Goal: Task Accomplishment & Management: Use online tool/utility

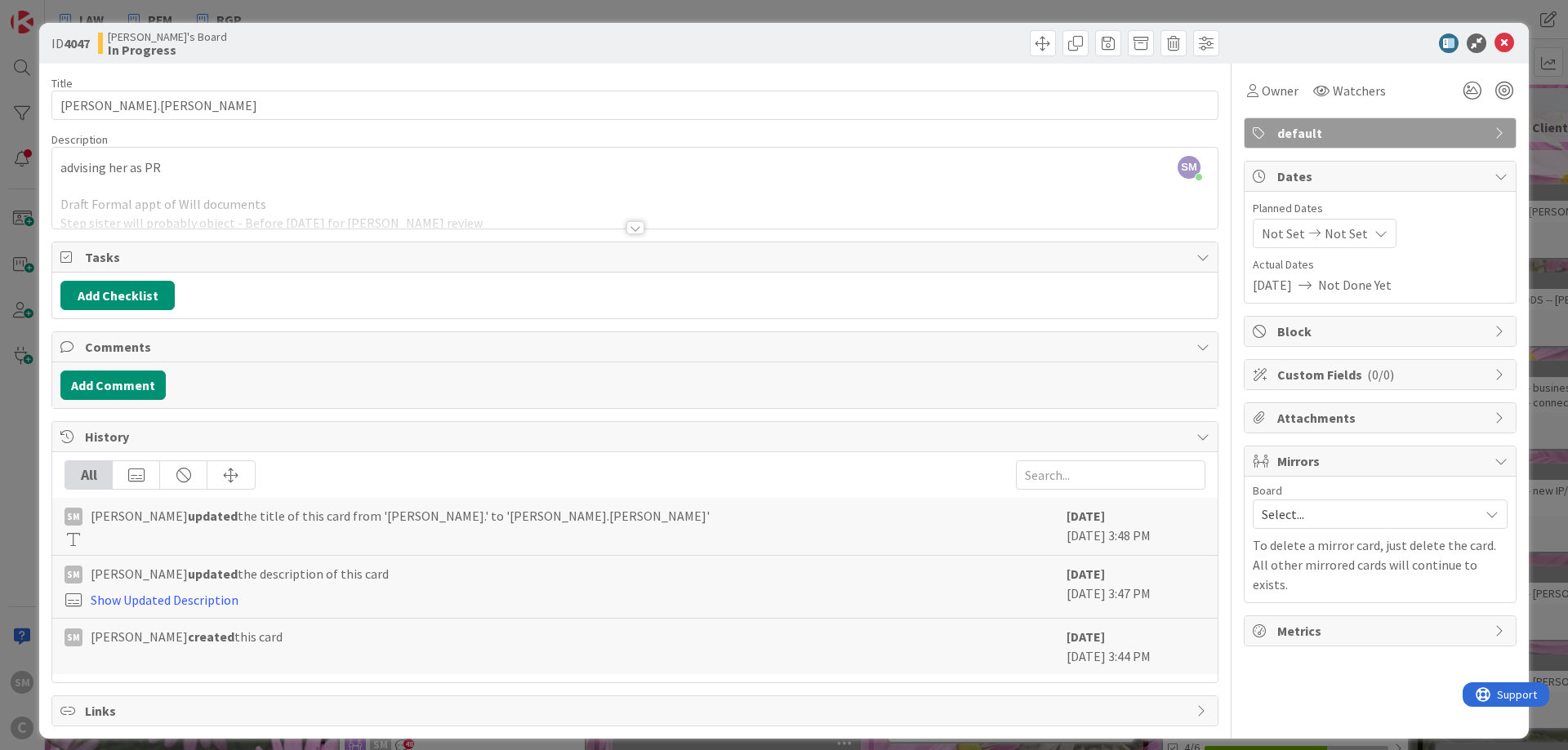
click at [355, 199] on div at bounding box center [635, 207] width 1165 height 42
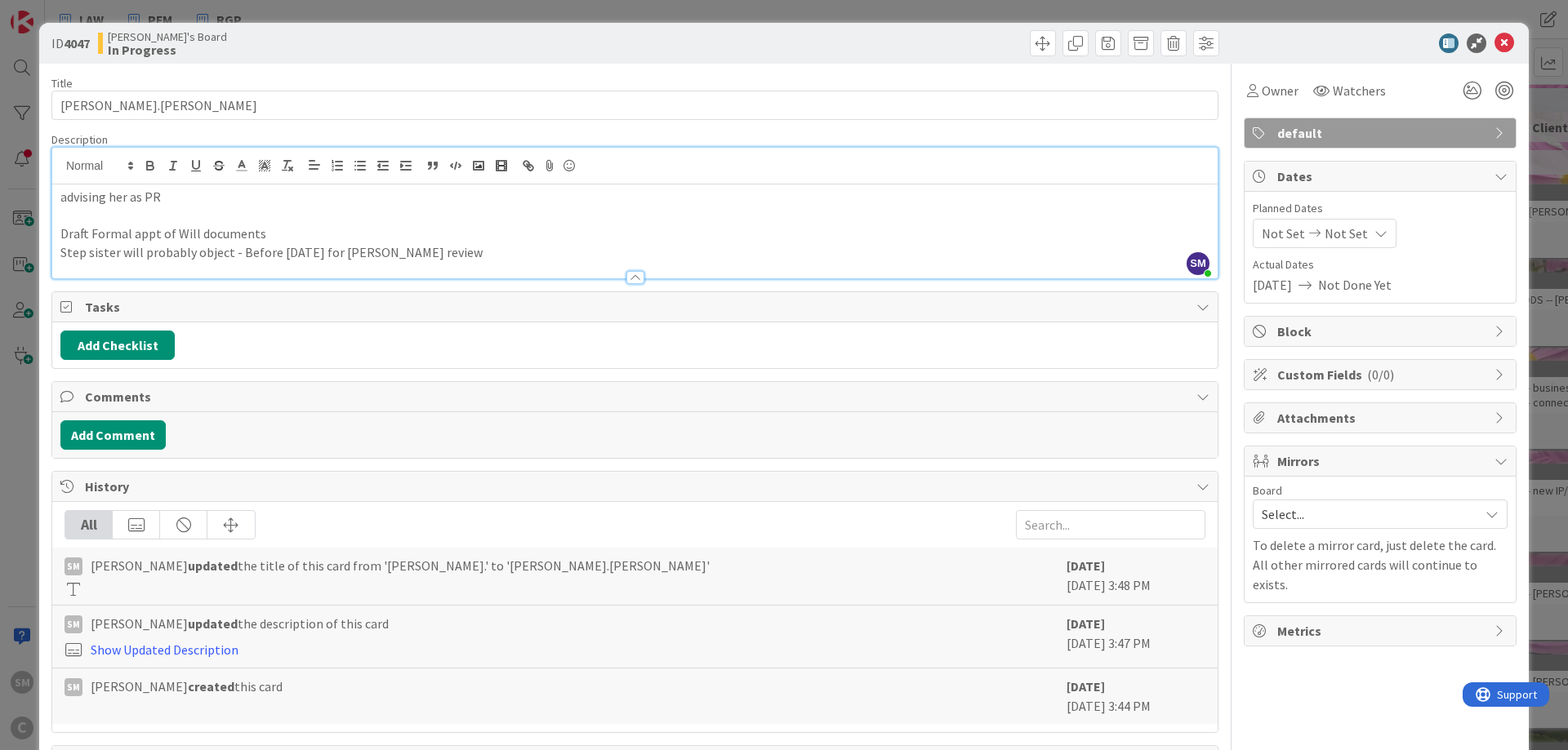
click at [144, 253] on p "Step sister will probably object - Before [DATE] for [PERSON_NAME] review" at bounding box center [635, 252] width 1149 height 18
click at [89, 255] on p "Step sister will probably object - Before [DATE] for [PERSON_NAME] review" at bounding box center [635, 252] width 1149 height 18
click at [258, 254] on p "Step sister will probably object - Before [DATE] for [PERSON_NAME] review" at bounding box center [635, 252] width 1149 height 18
click at [381, 254] on p "Step sister will probably object - Before [DATE] for [PERSON_NAME] review" at bounding box center [635, 252] width 1149 height 18
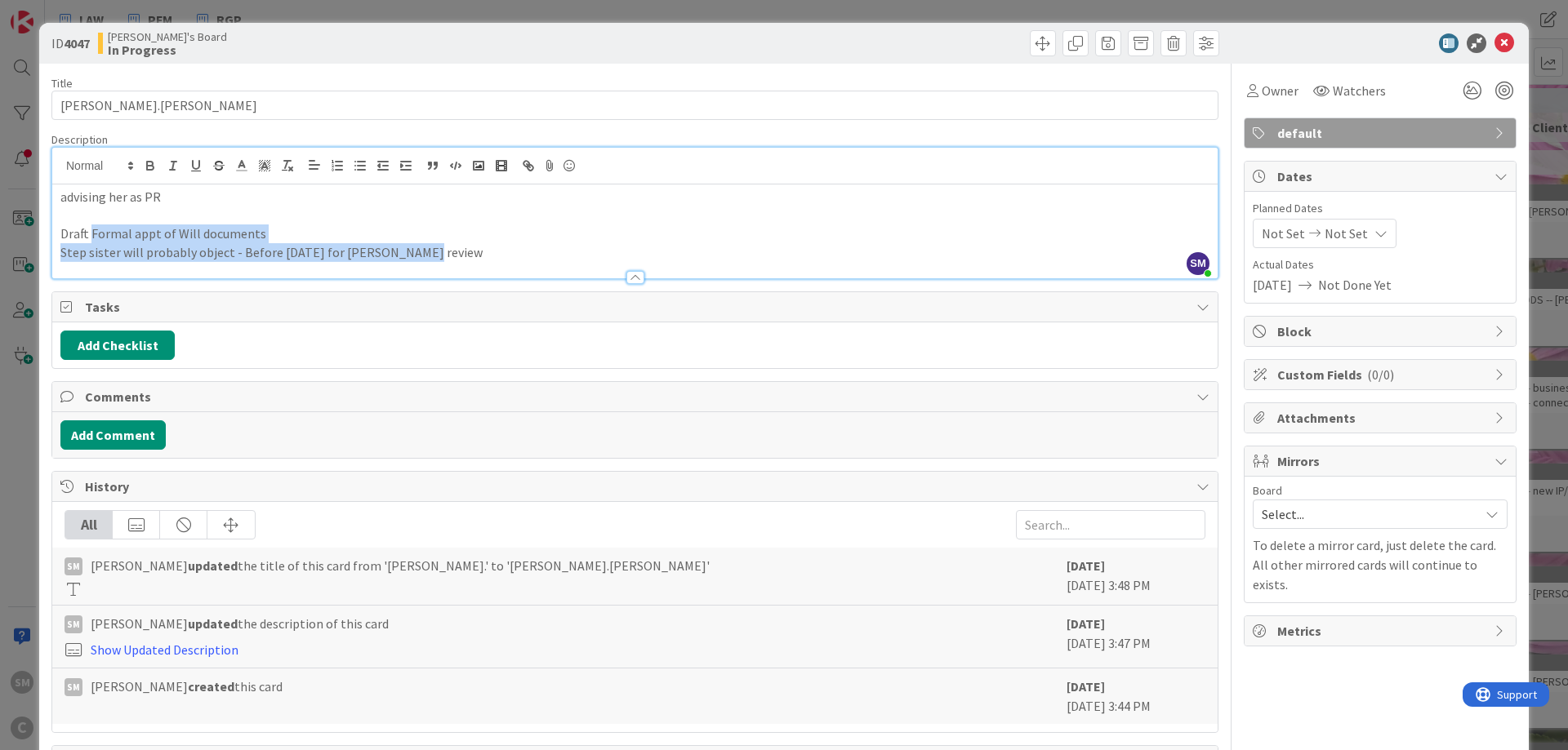
drag, startPoint x: 462, startPoint y: 254, endPoint x: 91, endPoint y: 237, distance: 371.4
click at [91, 237] on div "advising her as PR Draft Formal appt of Will documents Step sister will probabl…" at bounding box center [635, 232] width 1165 height 93
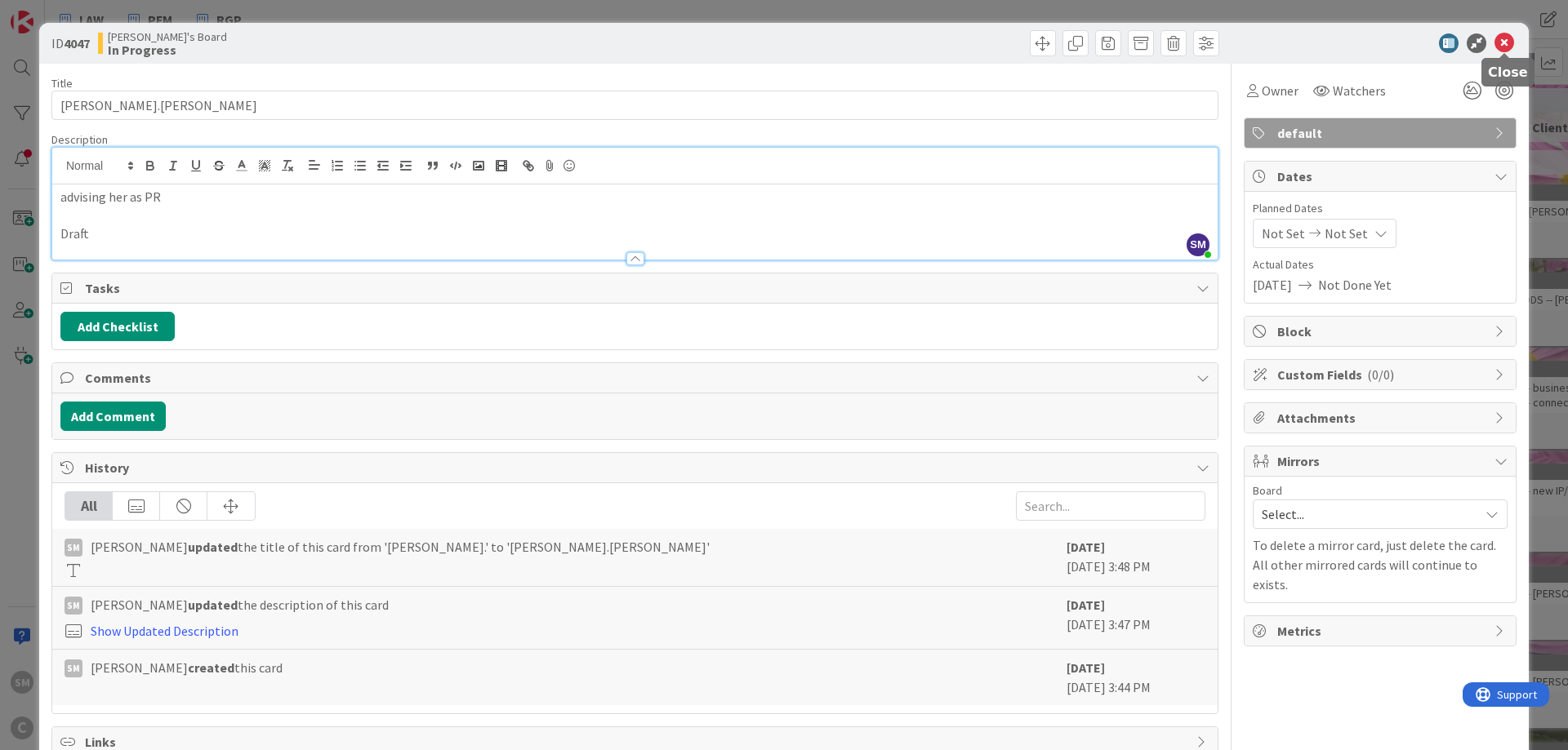
click at [1511, 48] on icon at bounding box center [1504, 43] width 19 height 19
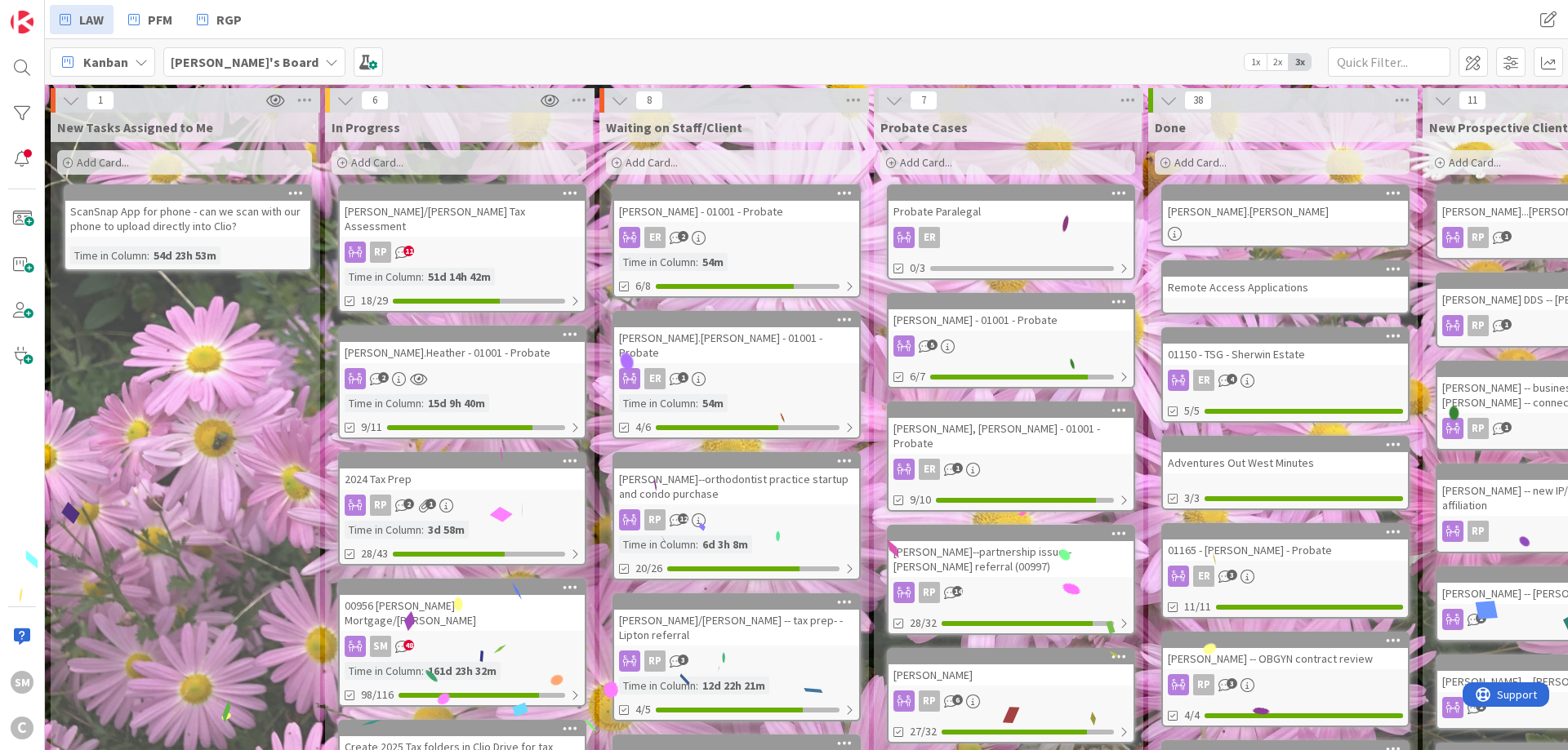
click at [436, 357] on div "[PERSON_NAME].Heather - 01001 - Probate" at bounding box center [462, 352] width 245 height 21
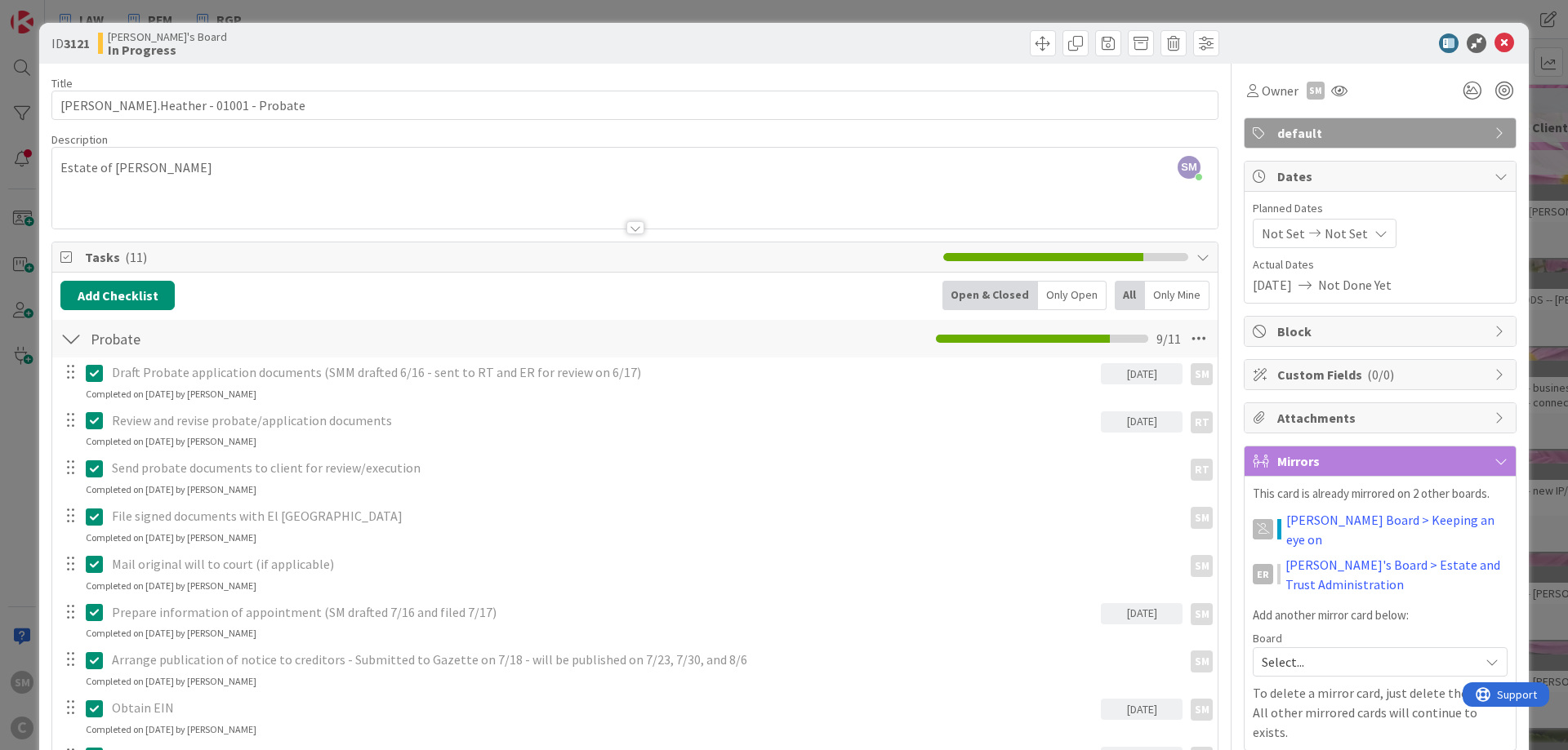
click at [1513, 46] on div at bounding box center [1371, 43] width 289 height 19
click at [1507, 44] on icon at bounding box center [1504, 43] width 19 height 19
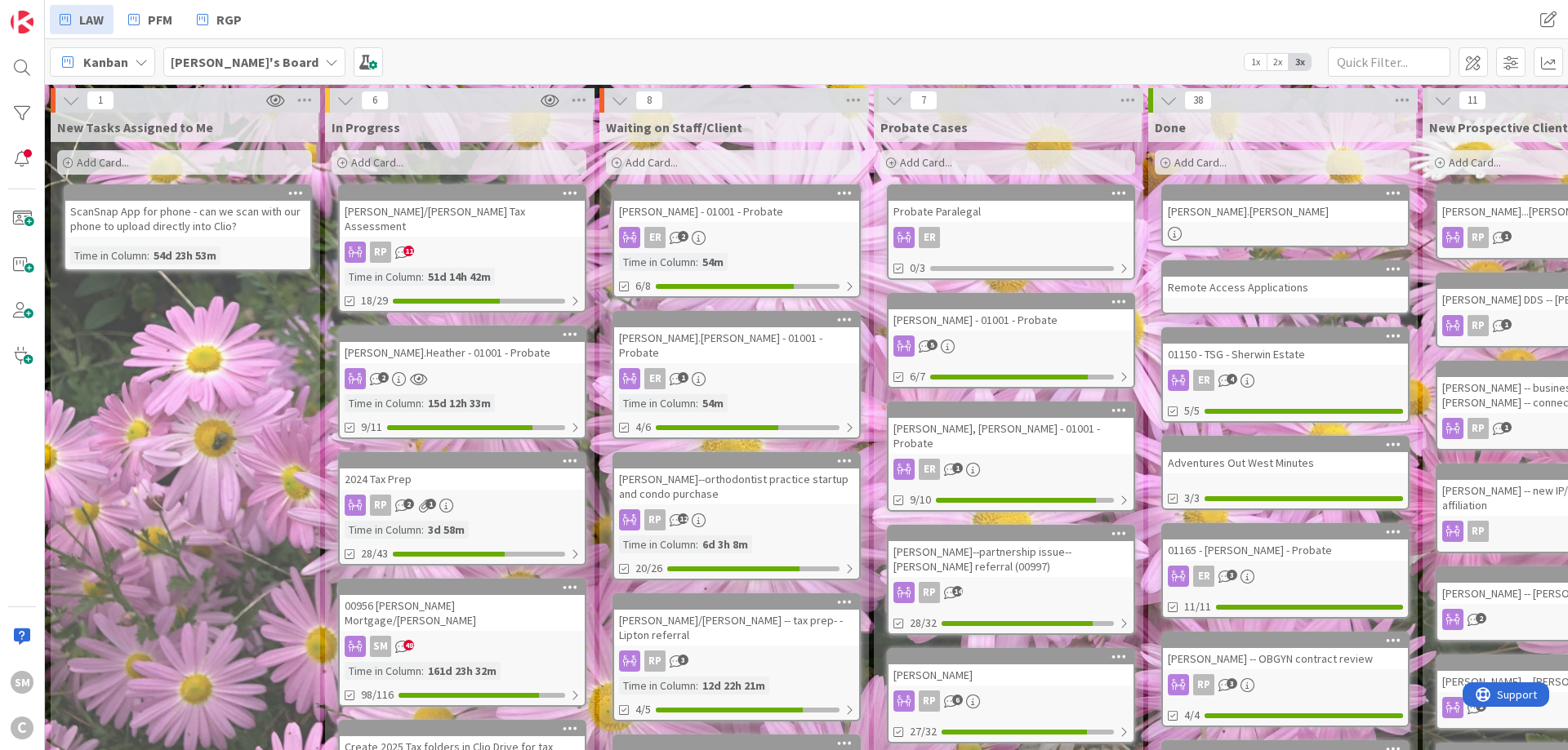
click at [767, 220] on div "[PERSON_NAME] - 01001 - Probate" at bounding box center [737, 211] width 245 height 21
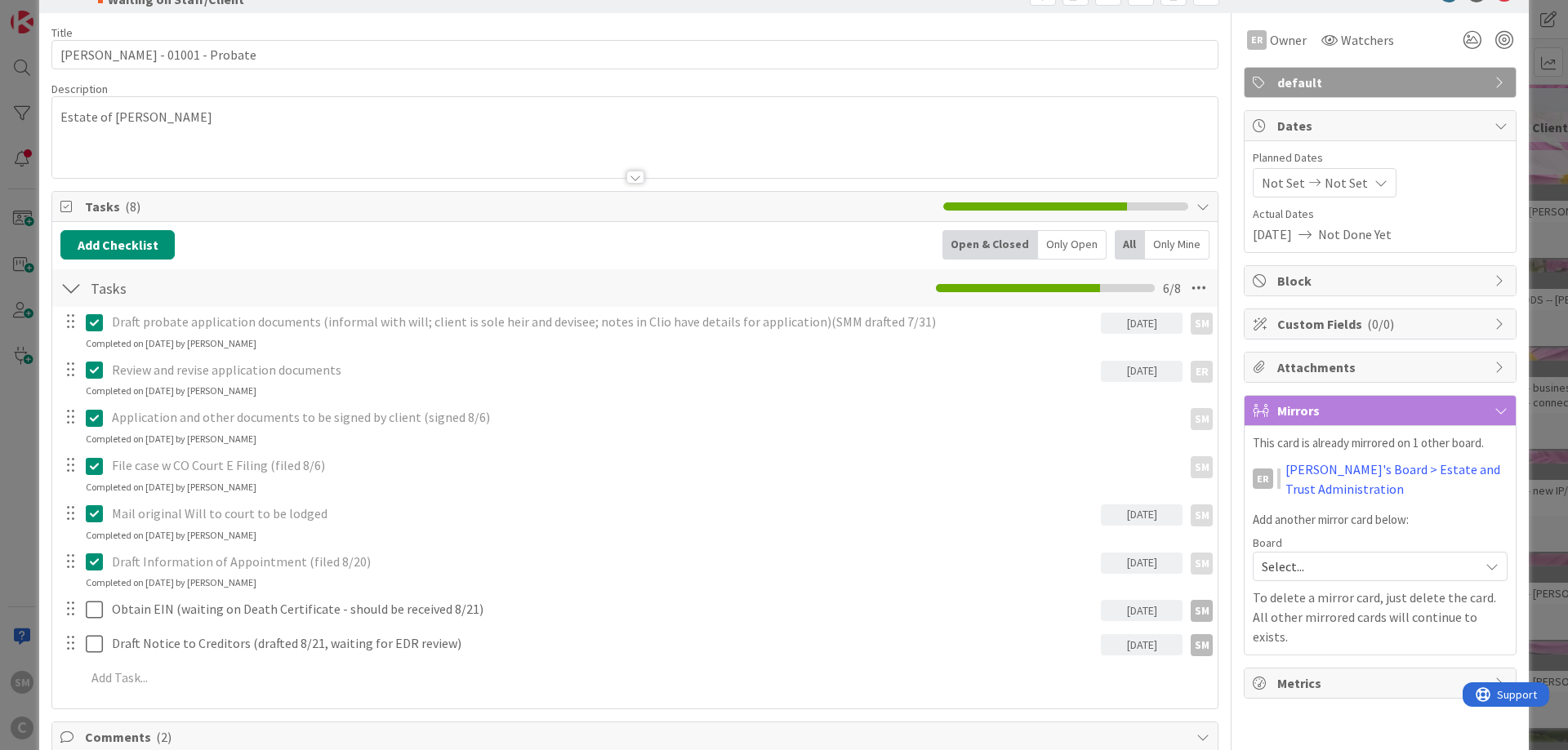
scroll to position [98, 0]
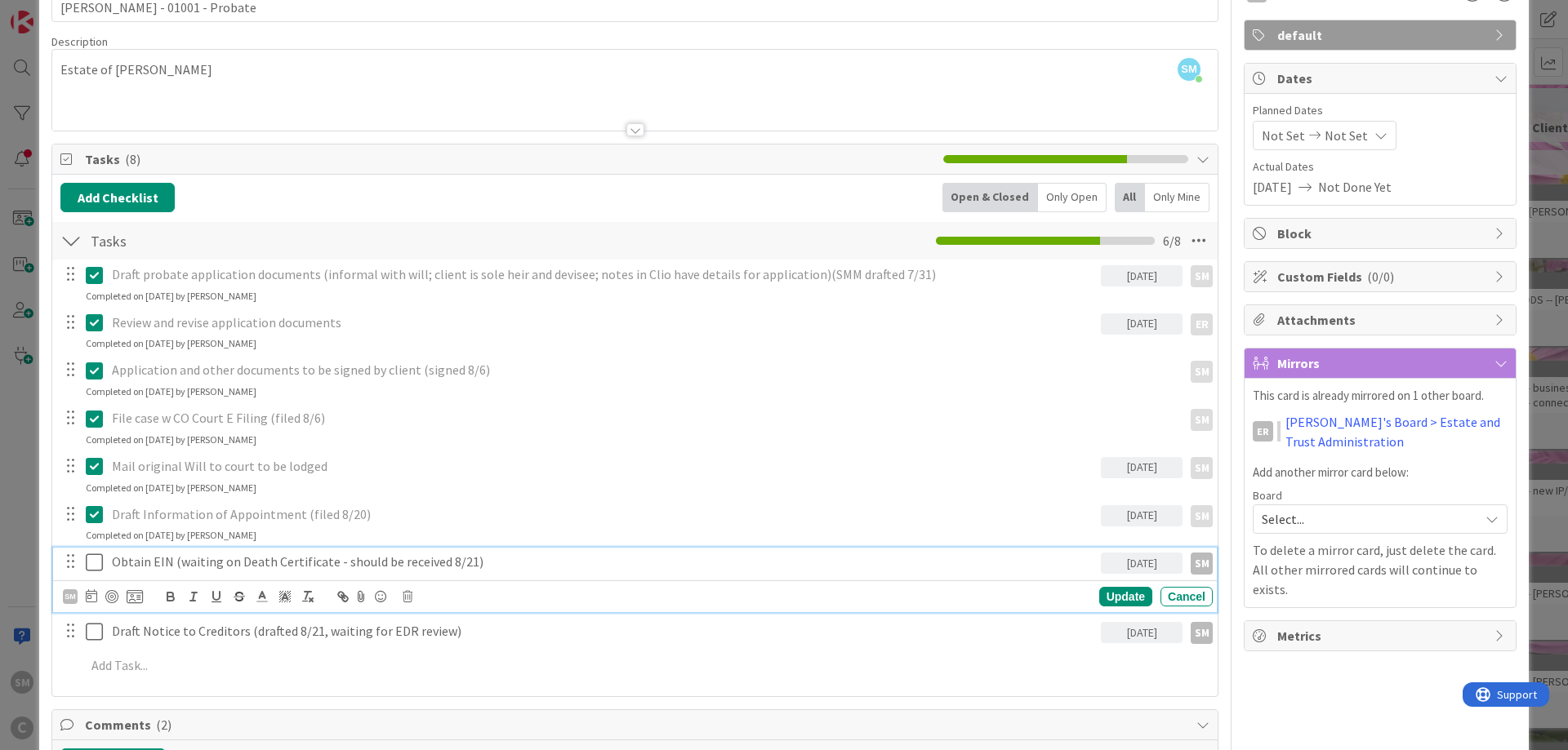
click at [249, 561] on p "Obtain EIN (waiting on Death Certificate - should be received 8/21)" at bounding box center [602, 561] width 982 height 18
drag, startPoint x: 176, startPoint y: 564, endPoint x: 440, endPoint y: 564, distance: 264.0
click at [440, 564] on p "Obtain EIN (waiting on Death Certificate - should be received 8/21)" at bounding box center [602, 561] width 982 height 18
click at [1124, 598] on div "Update" at bounding box center [1125, 596] width 54 height 19
click at [93, 564] on icon at bounding box center [97, 562] width 24 height 19
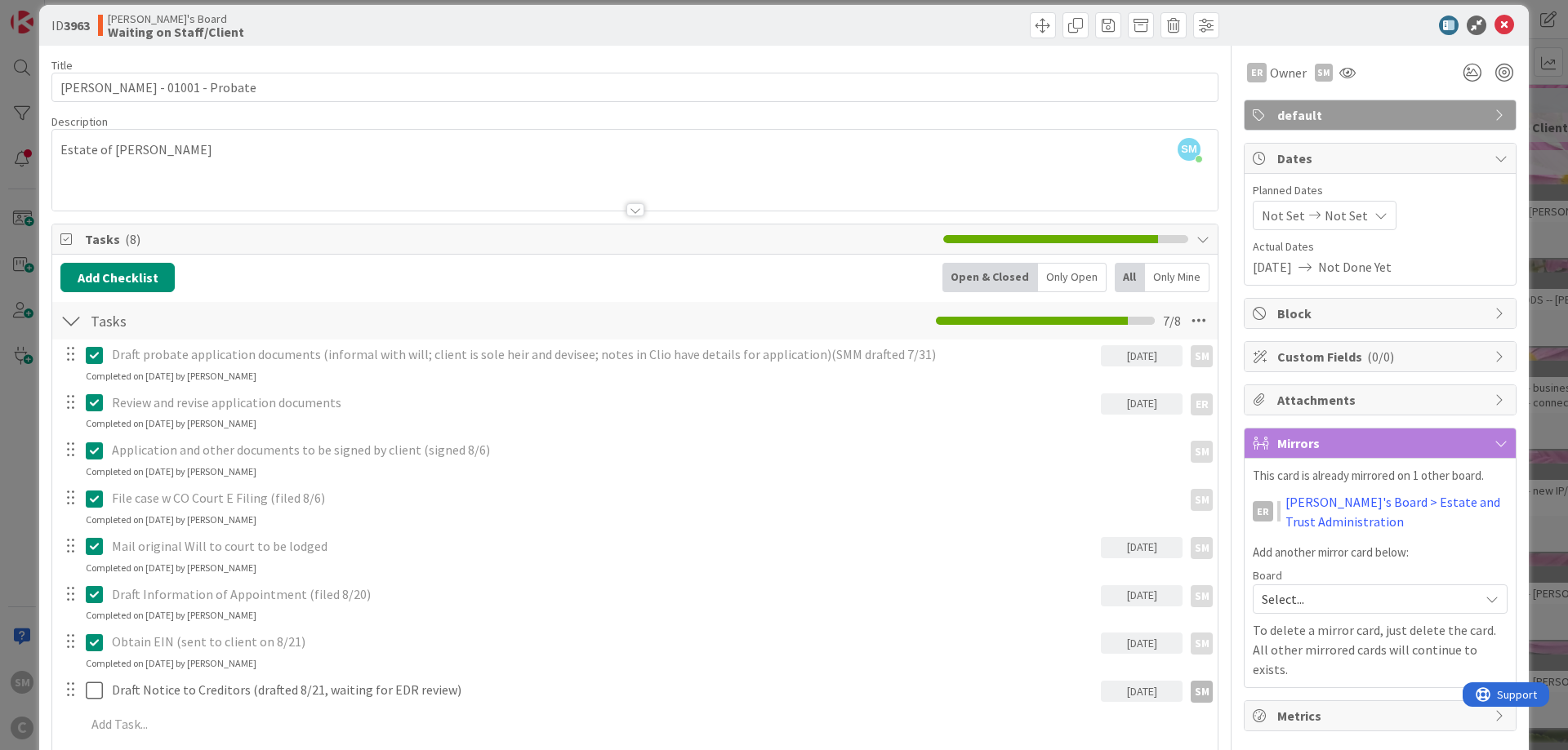
scroll to position [0, 0]
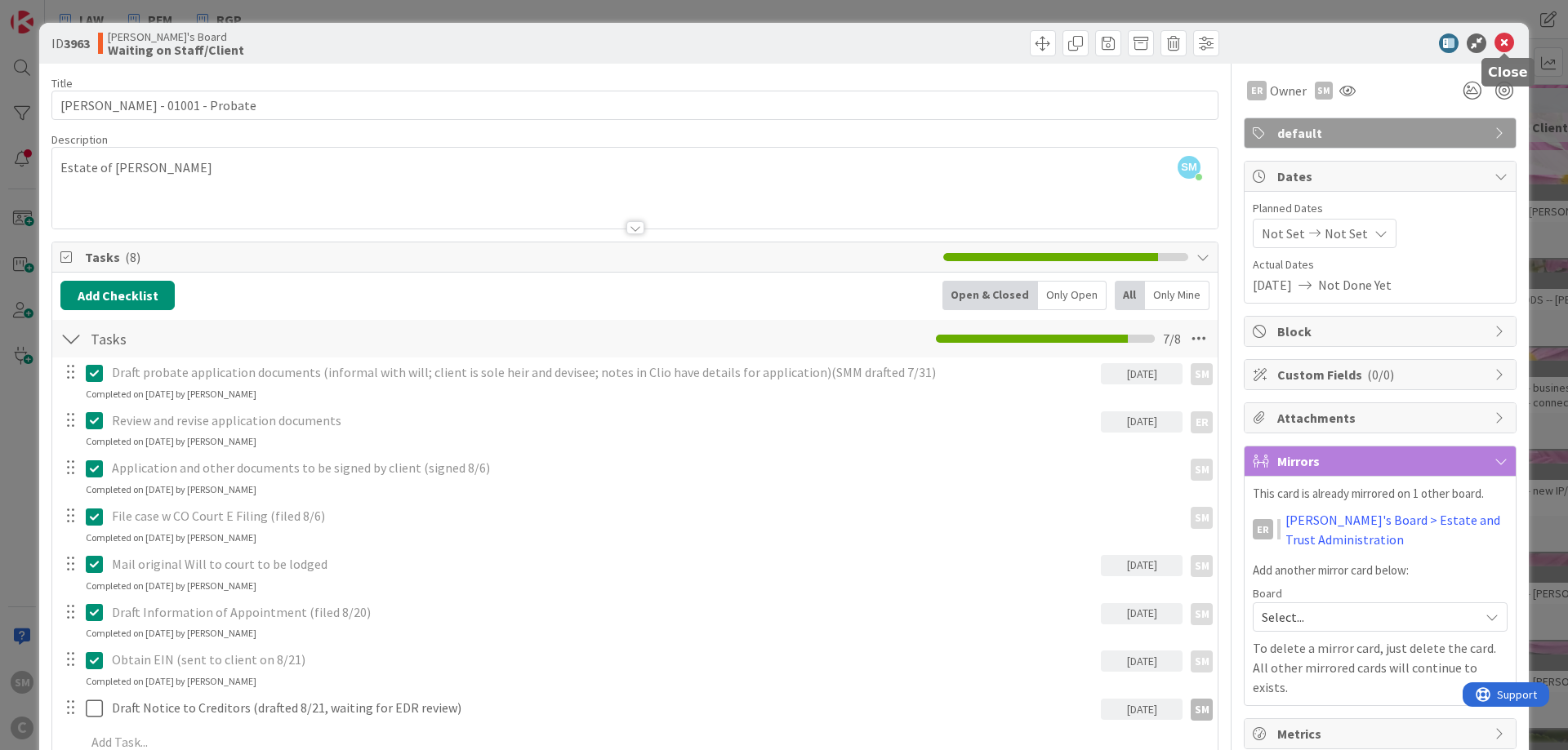
click at [1507, 43] on icon at bounding box center [1504, 43] width 19 height 19
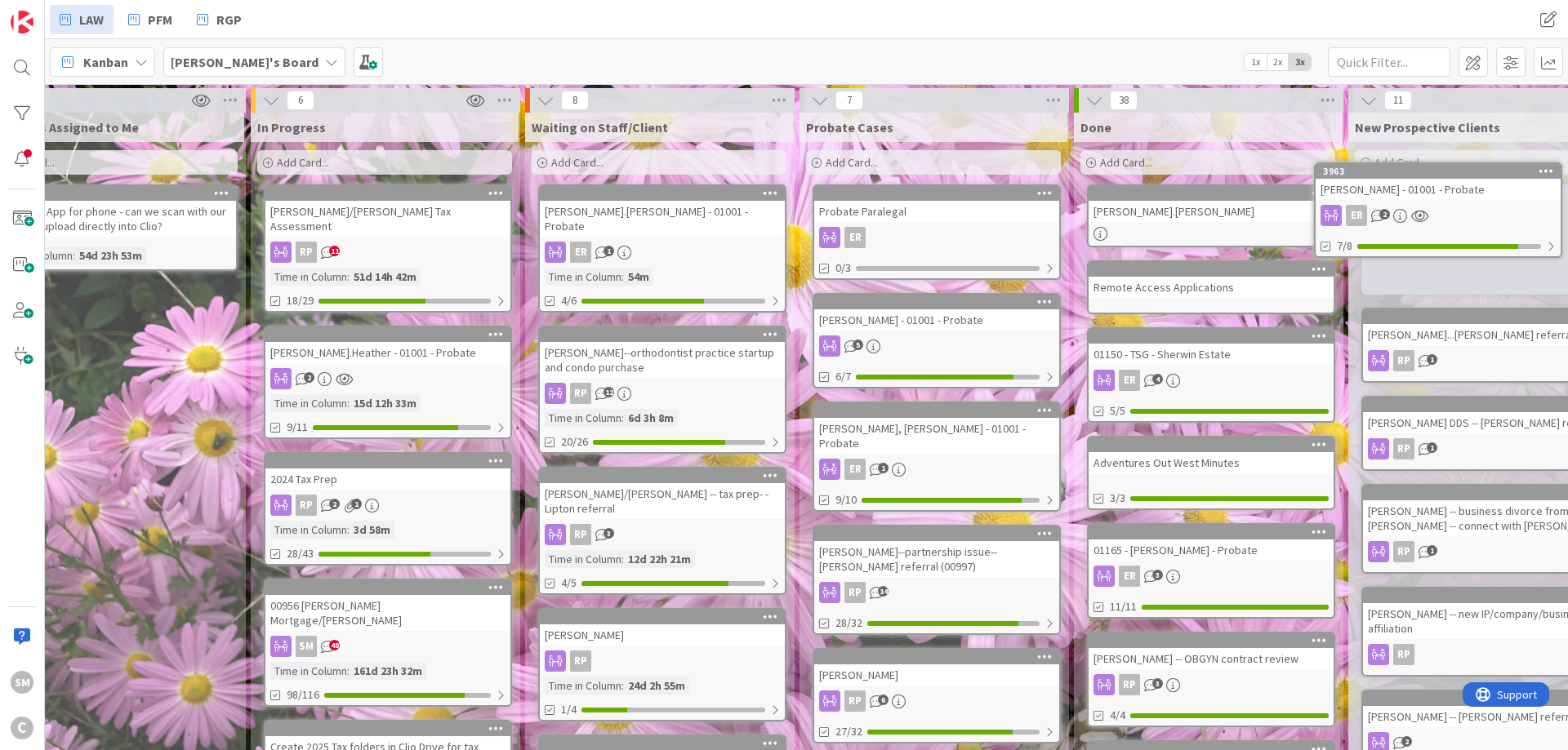
scroll to position [0, 164]
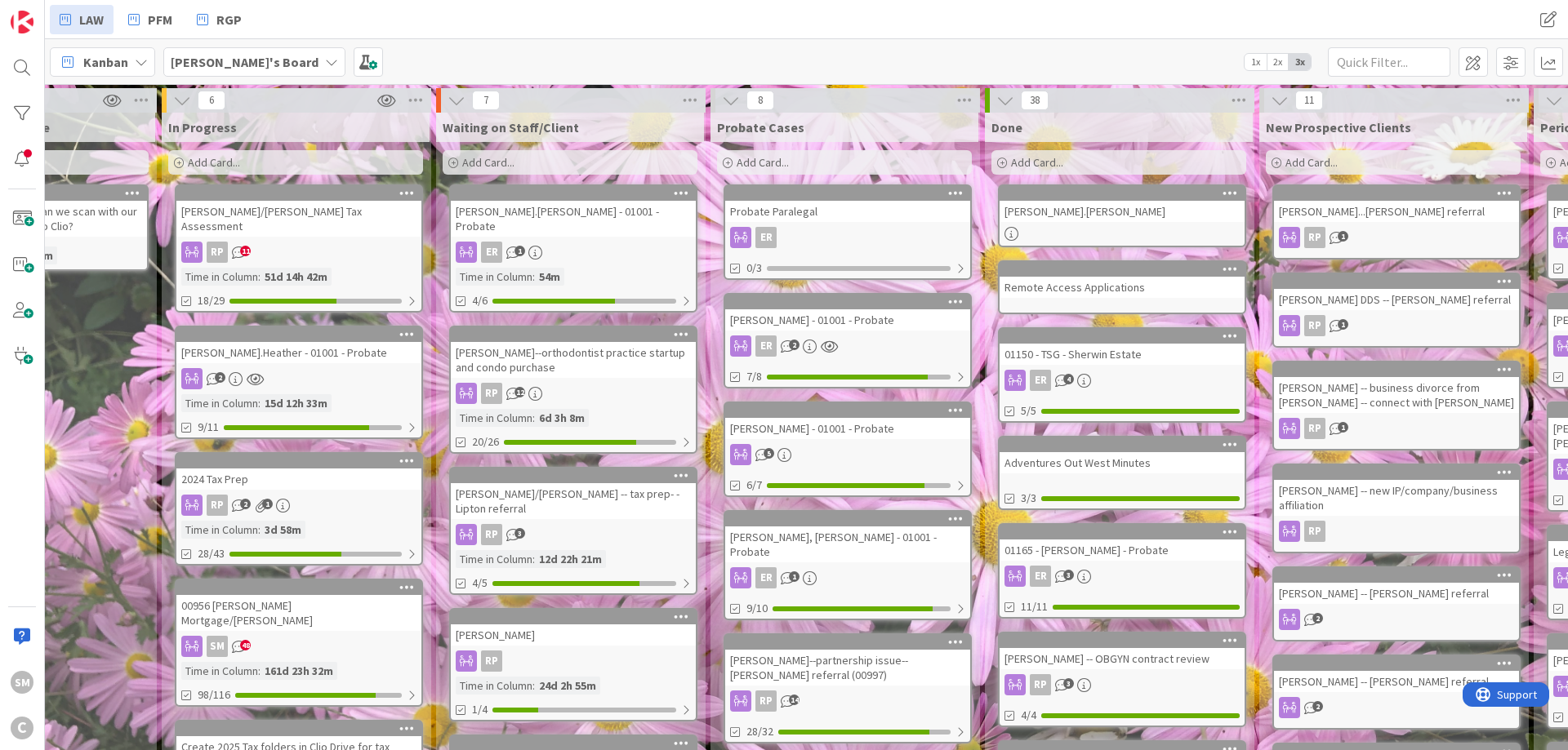
click at [563, 219] on div "[PERSON_NAME].[PERSON_NAME] - 01001 - Probate" at bounding box center [573, 218] width 245 height 36
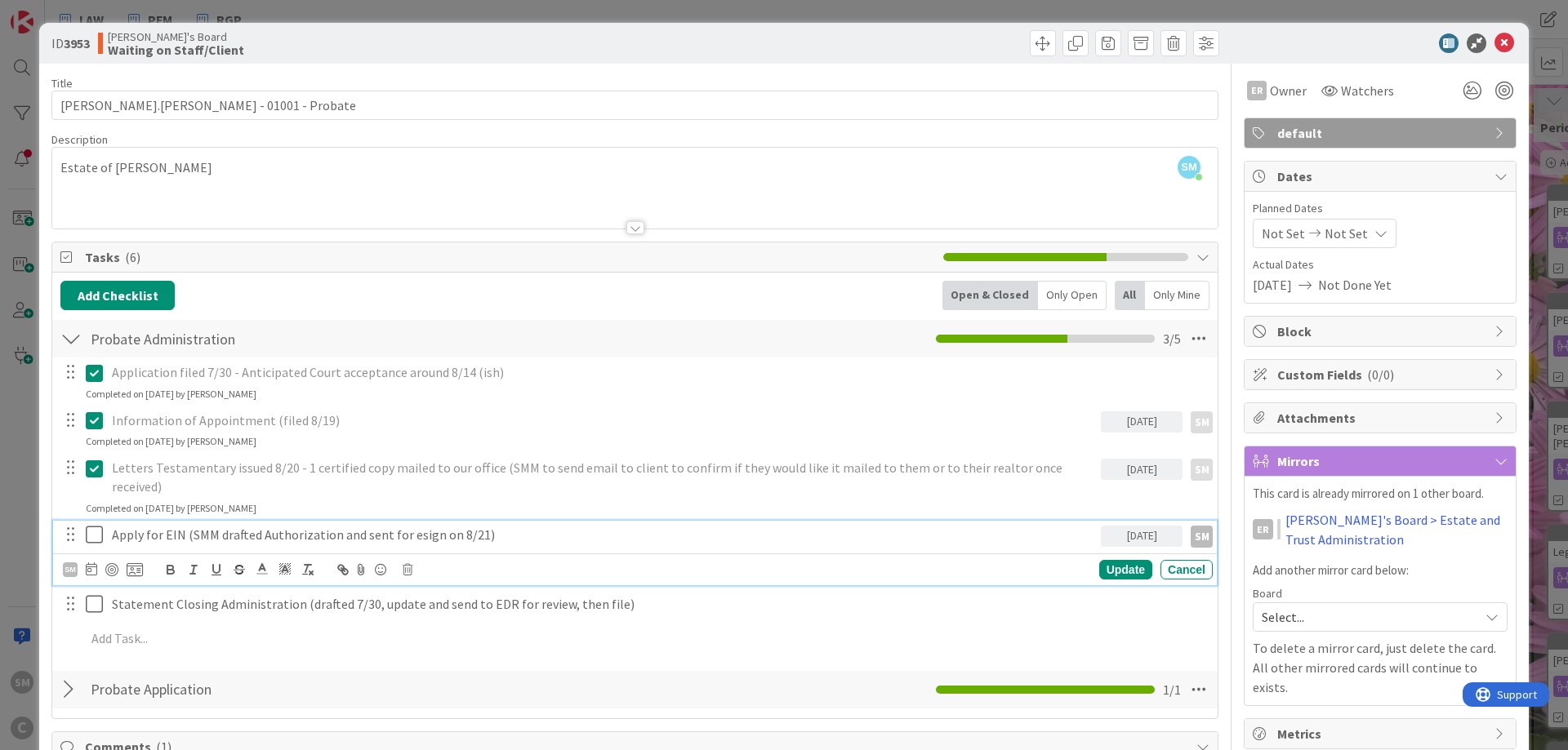
click at [215, 525] on p "Apply for EIN (SMM drafted Authorization and sent for esign on 8/21)" at bounding box center [602, 534] width 982 height 18
drag, startPoint x: 188, startPoint y: 518, endPoint x: 432, endPoint y: 512, distance: 244.1
click at [432, 525] on p "Apply for EIN (SMM drafted Authorization and sent for esign on 8/21)" at bounding box center [602, 534] width 982 height 18
click at [98, 524] on icon at bounding box center [97, 534] width 24 height 19
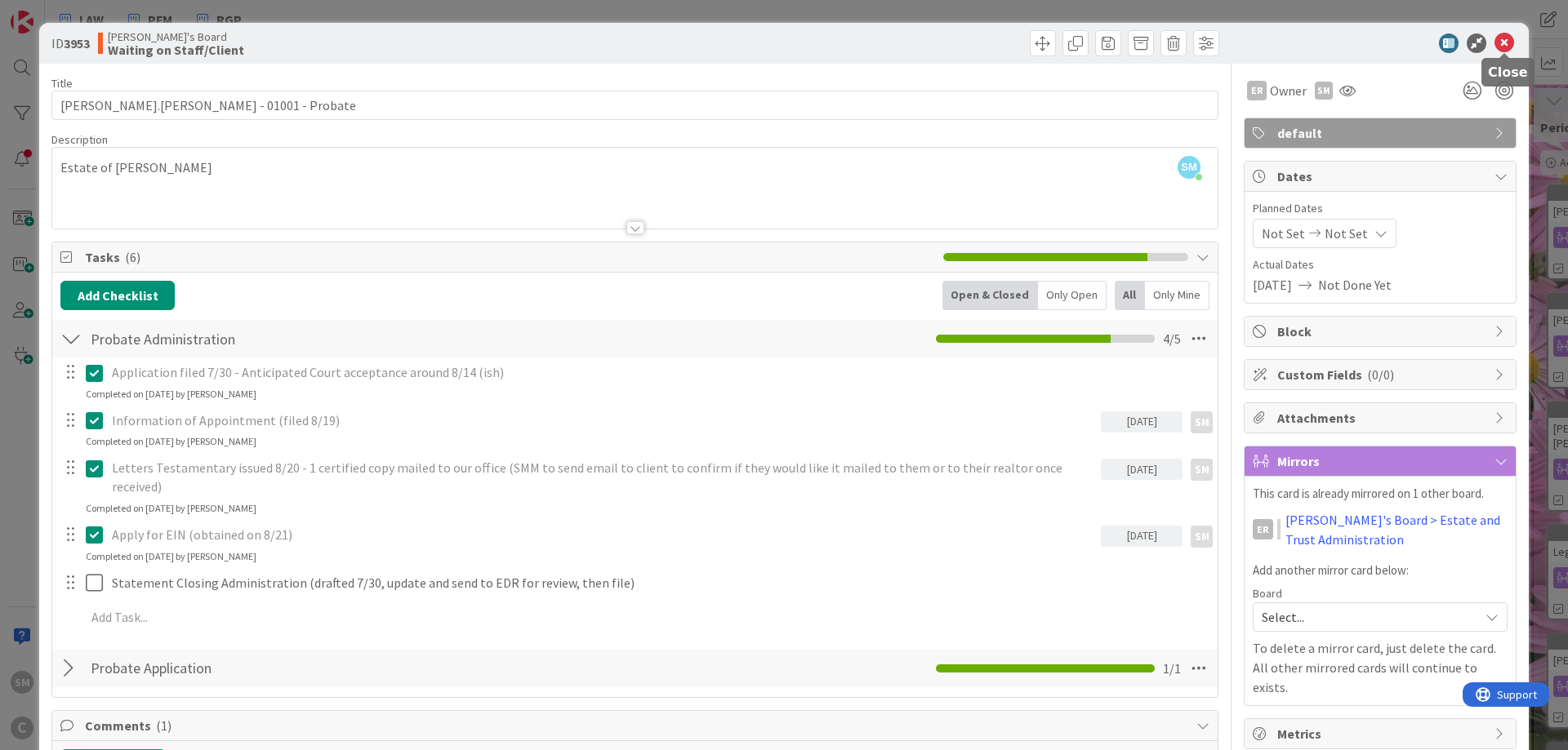
click at [1500, 50] on icon at bounding box center [1504, 43] width 19 height 19
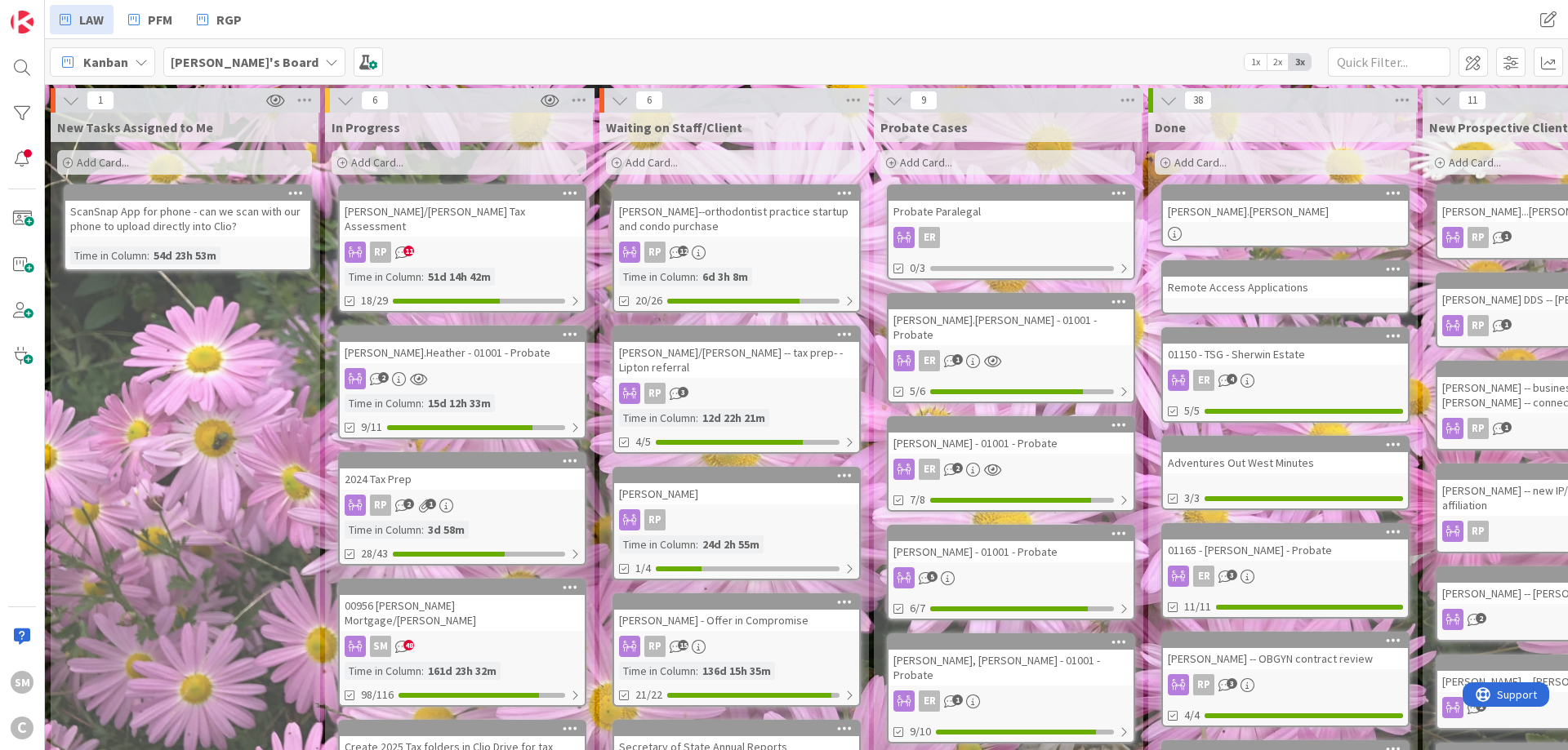
drag, startPoint x: 150, startPoint y: 458, endPoint x: 38, endPoint y: 448, distance: 112.4
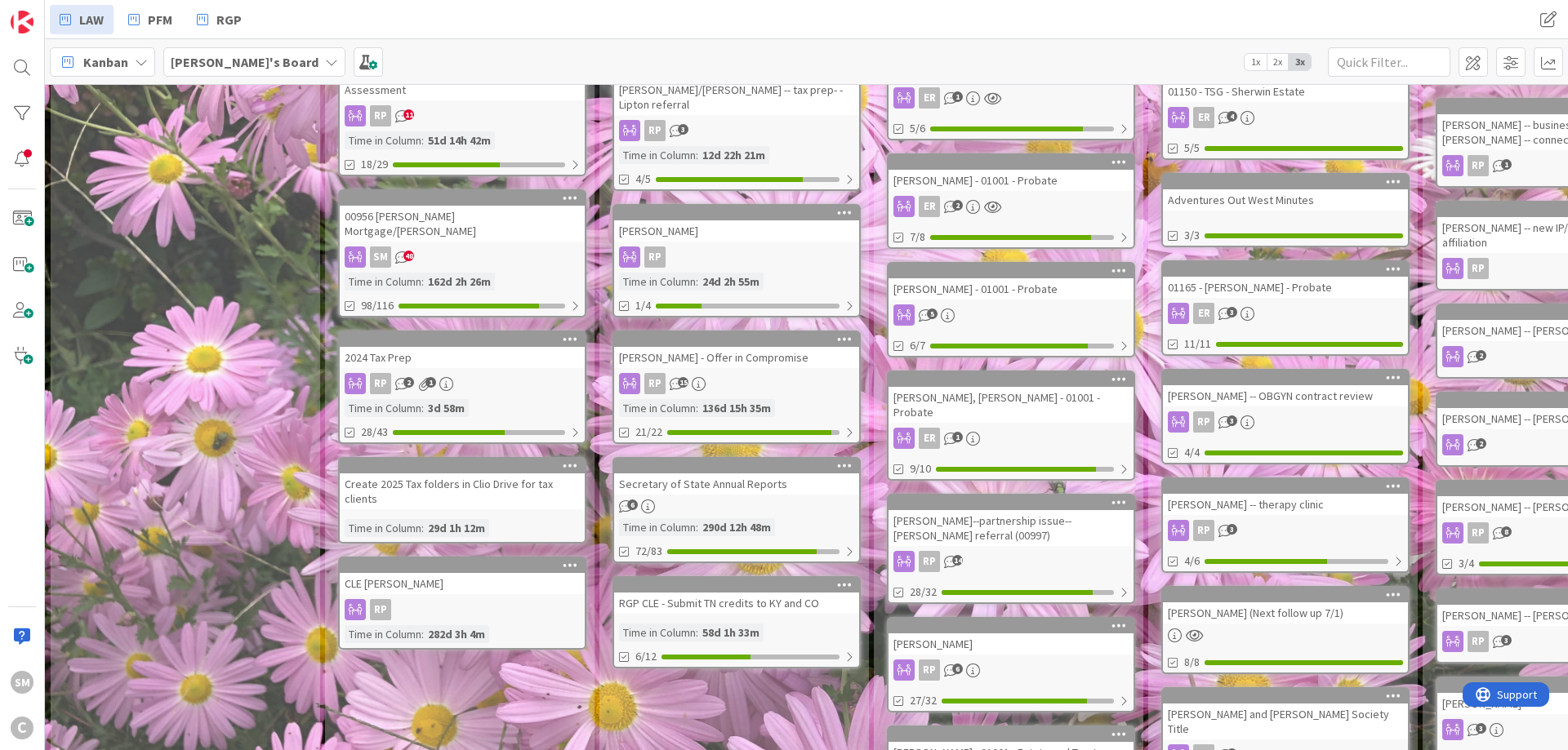
scroll to position [294, 0]
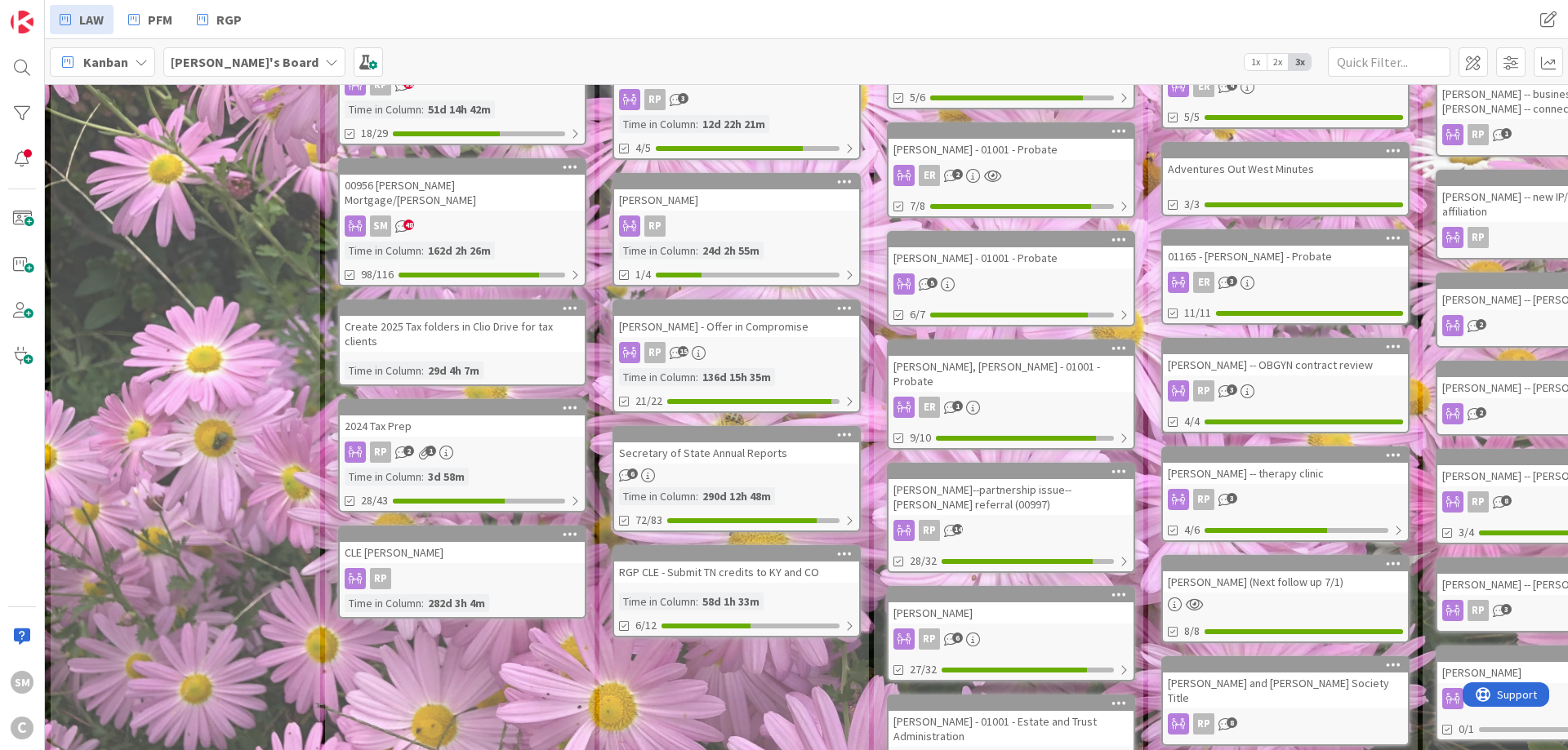
click at [403, 408] on link "2024 Tax Prep RP 2 1 Time in Column : 3d 58m 28/43" at bounding box center [461, 455] width 248 height 114
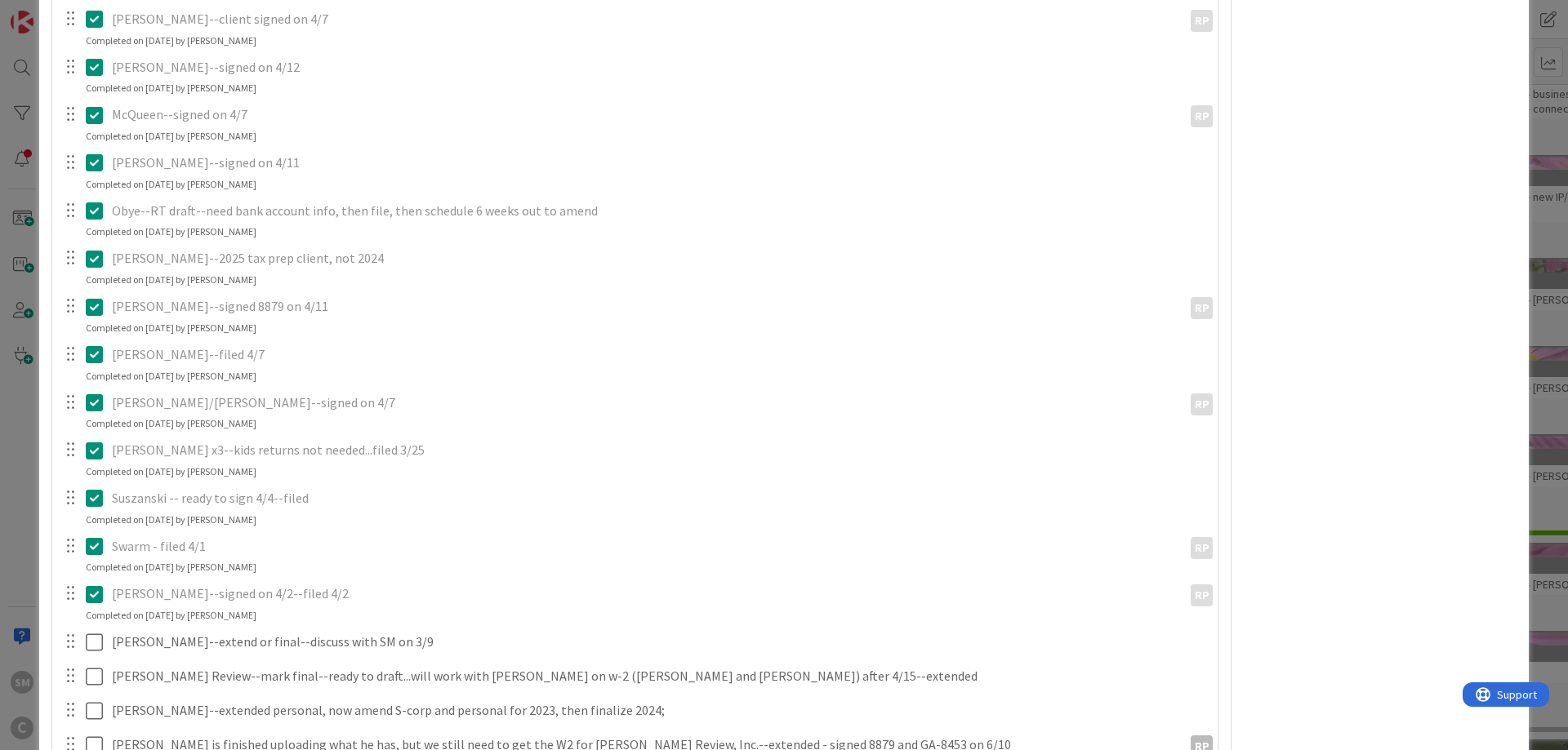
scroll to position [1567, 0]
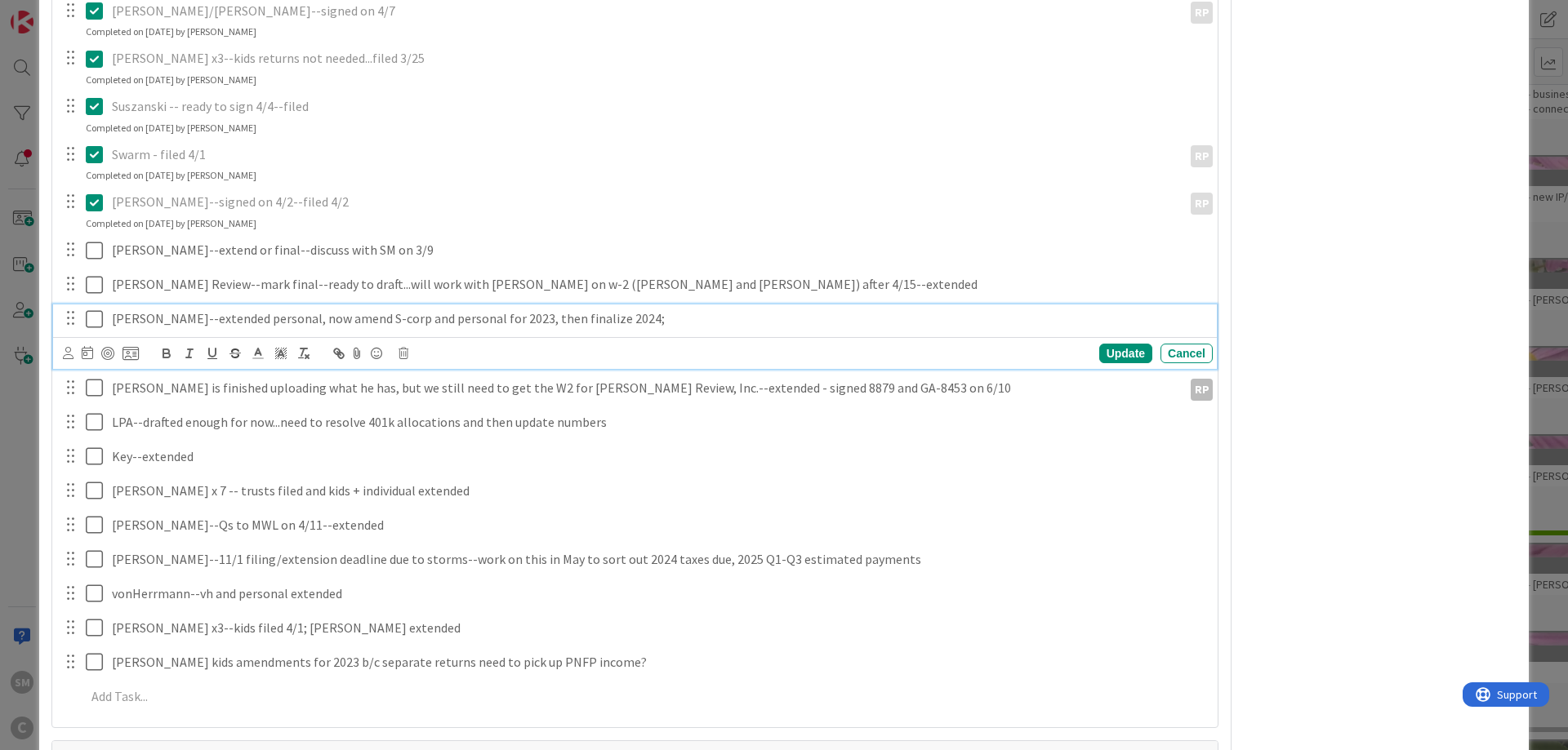
click at [181, 326] on p "[PERSON_NAME]--extended personal, now amend S-corp and personal for 2023, then …" at bounding box center [659, 318] width 1094 height 18
click at [1400, 416] on div "RP Owner Watchers default Dates Planned Dates Not Set Not Set Actual Dates [DAT…" at bounding box center [1380, 7] width 273 height 3019
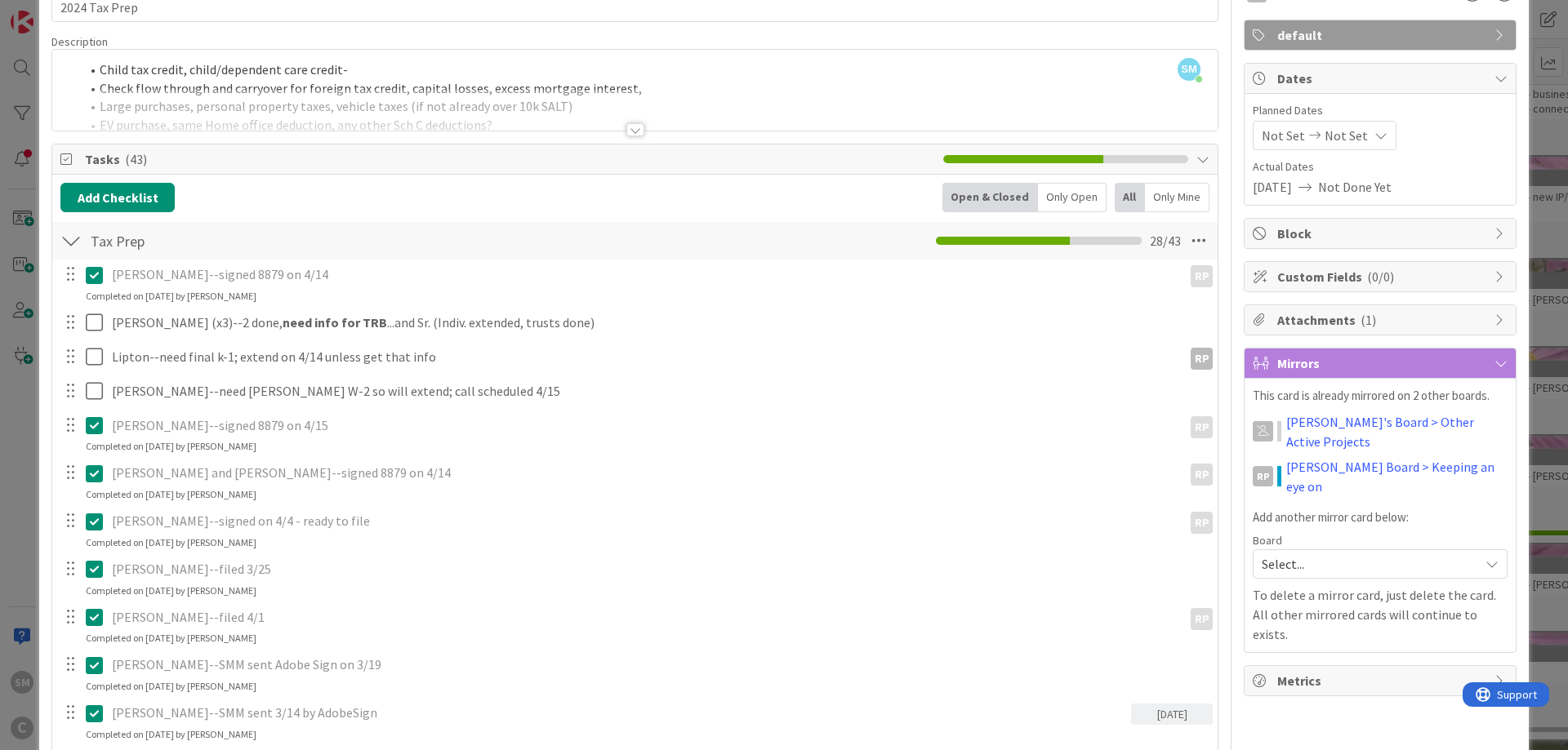
scroll to position [0, 0]
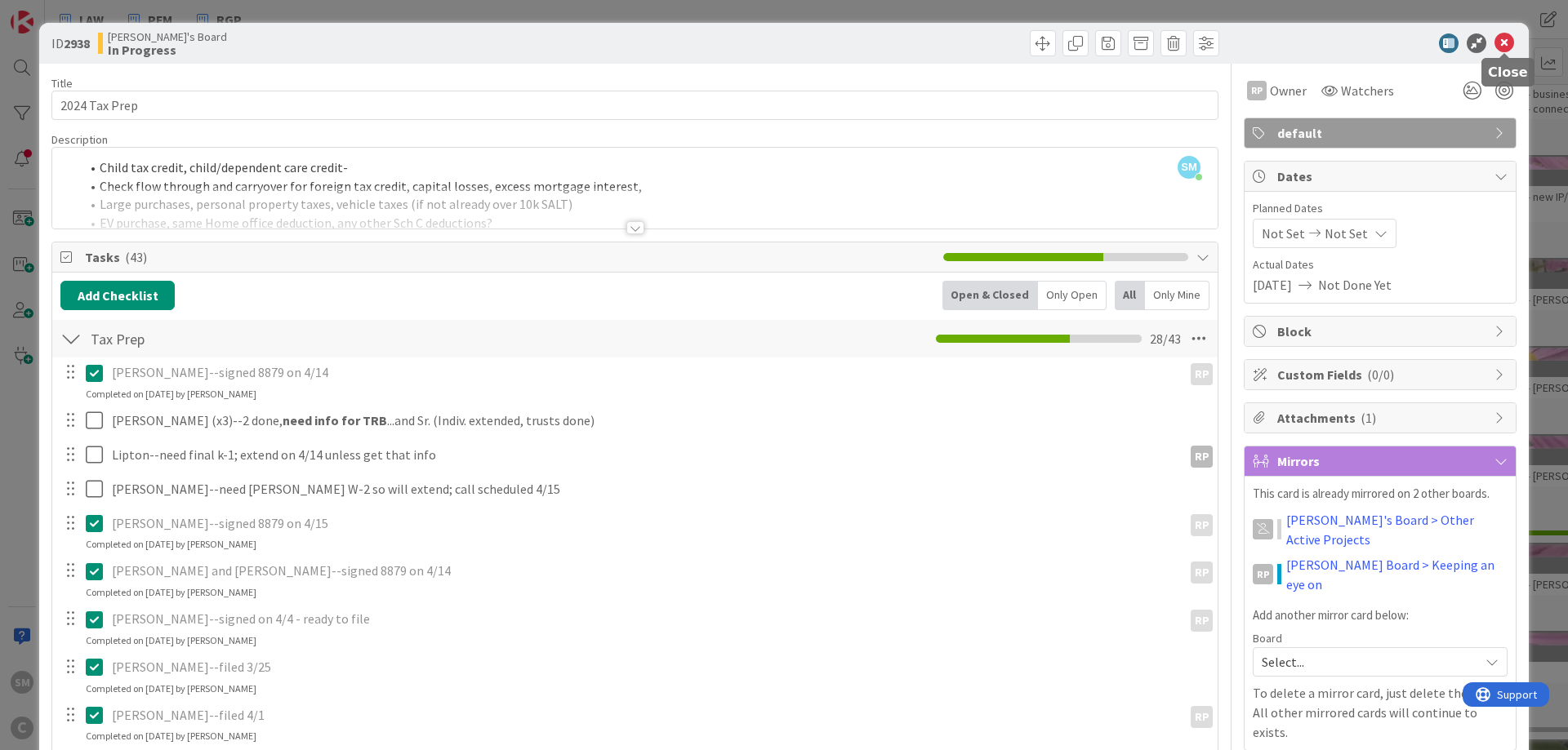
click at [1507, 38] on icon at bounding box center [1504, 43] width 19 height 19
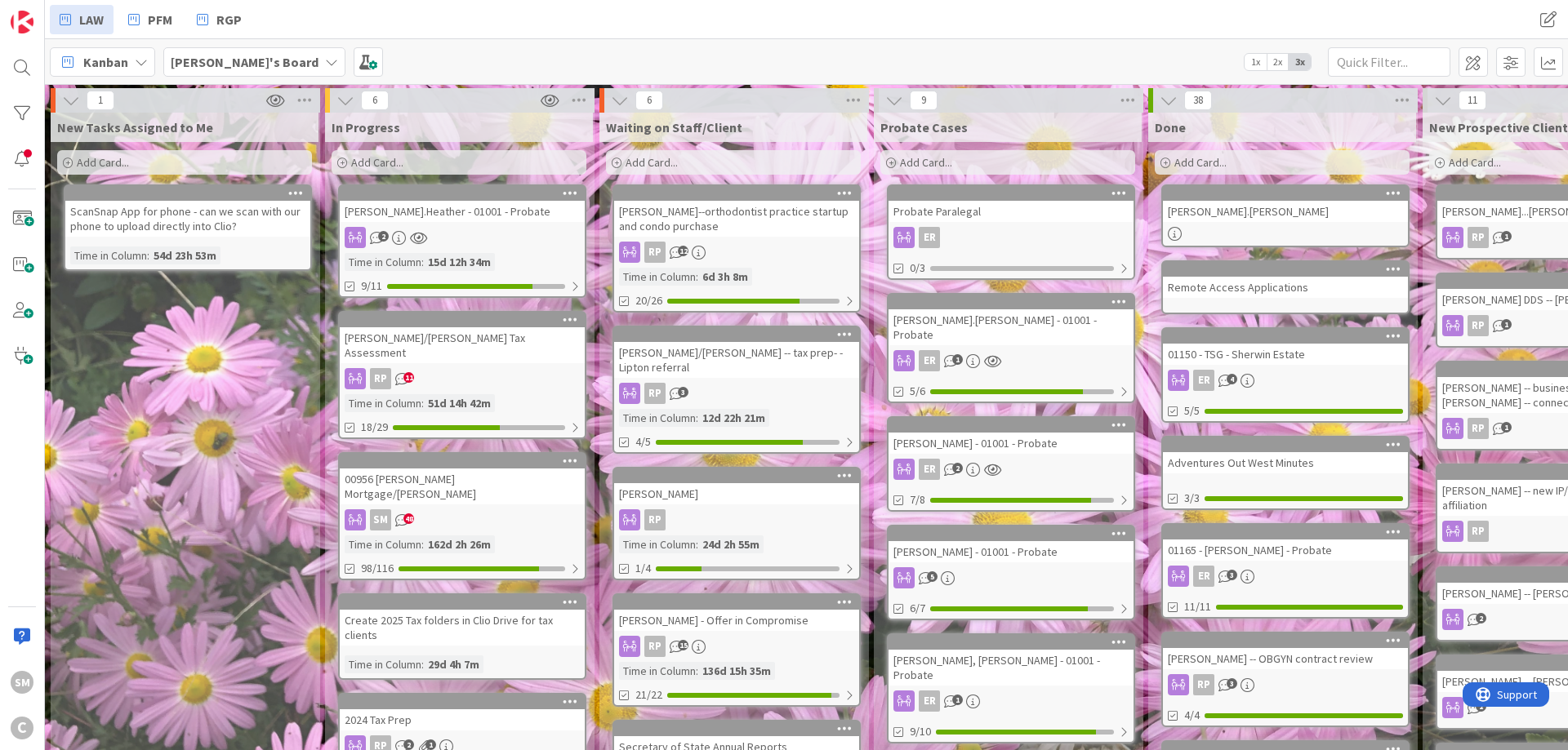
drag, startPoint x: 169, startPoint y: 382, endPoint x: 170, endPoint y: 339, distance: 43.0
click at [169, 382] on div "New Tasks Assigned to Me Add Card... ScanSnap App for phone - can we scan with …" at bounding box center [184, 673] width 268 height 1122
